Goal: Ask a question

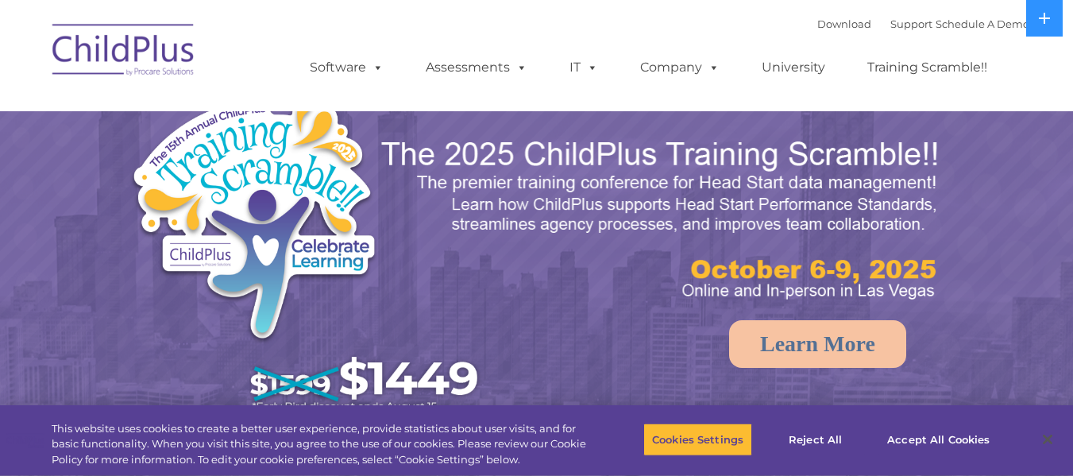
select select "MEDIUM"
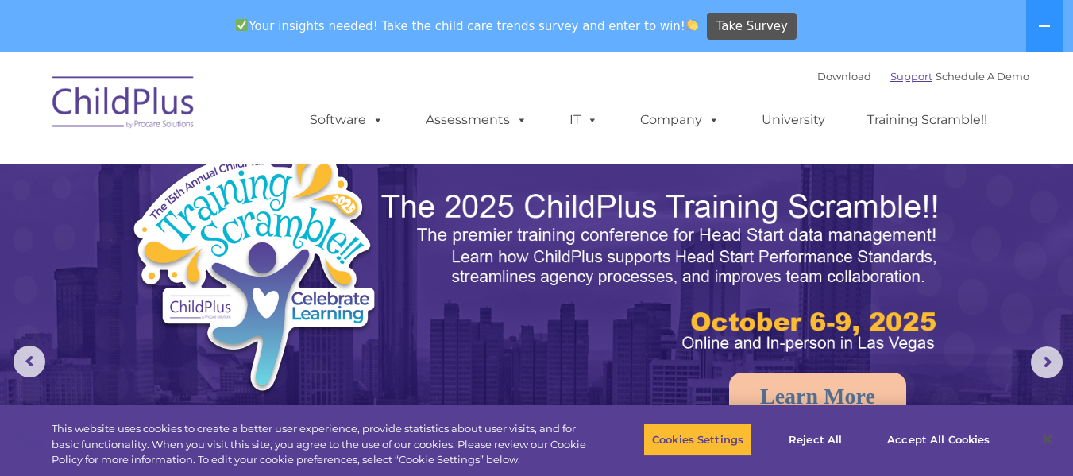
click at [890, 80] on link "Support" at bounding box center [911, 76] width 42 height 13
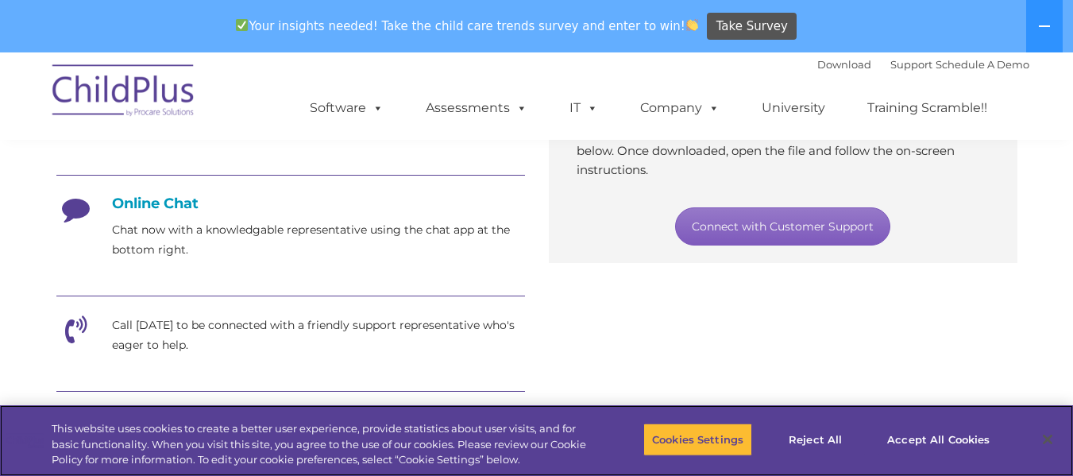
scroll to position [399, 0]
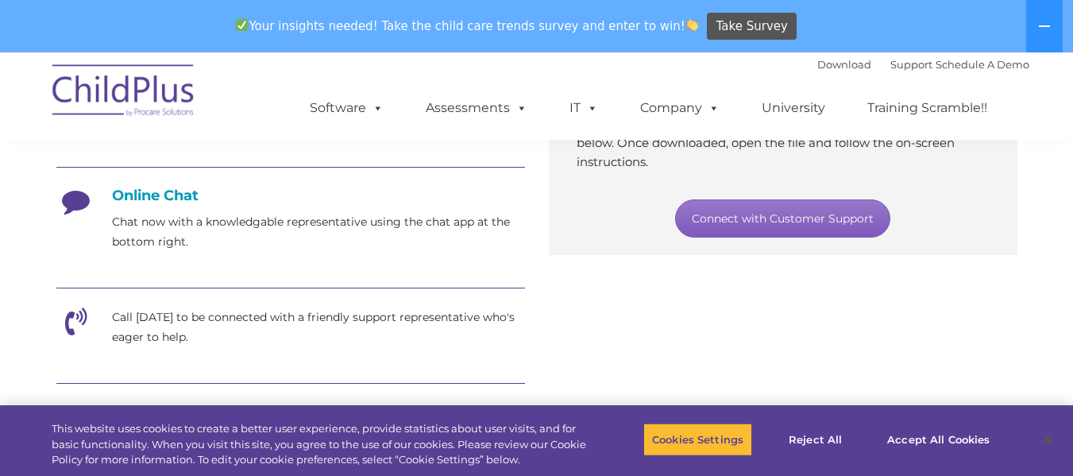
click at [826, 217] on link "Connect with Customer Support" at bounding box center [782, 218] width 215 height 38
